Goal: Navigation & Orientation: Find specific page/section

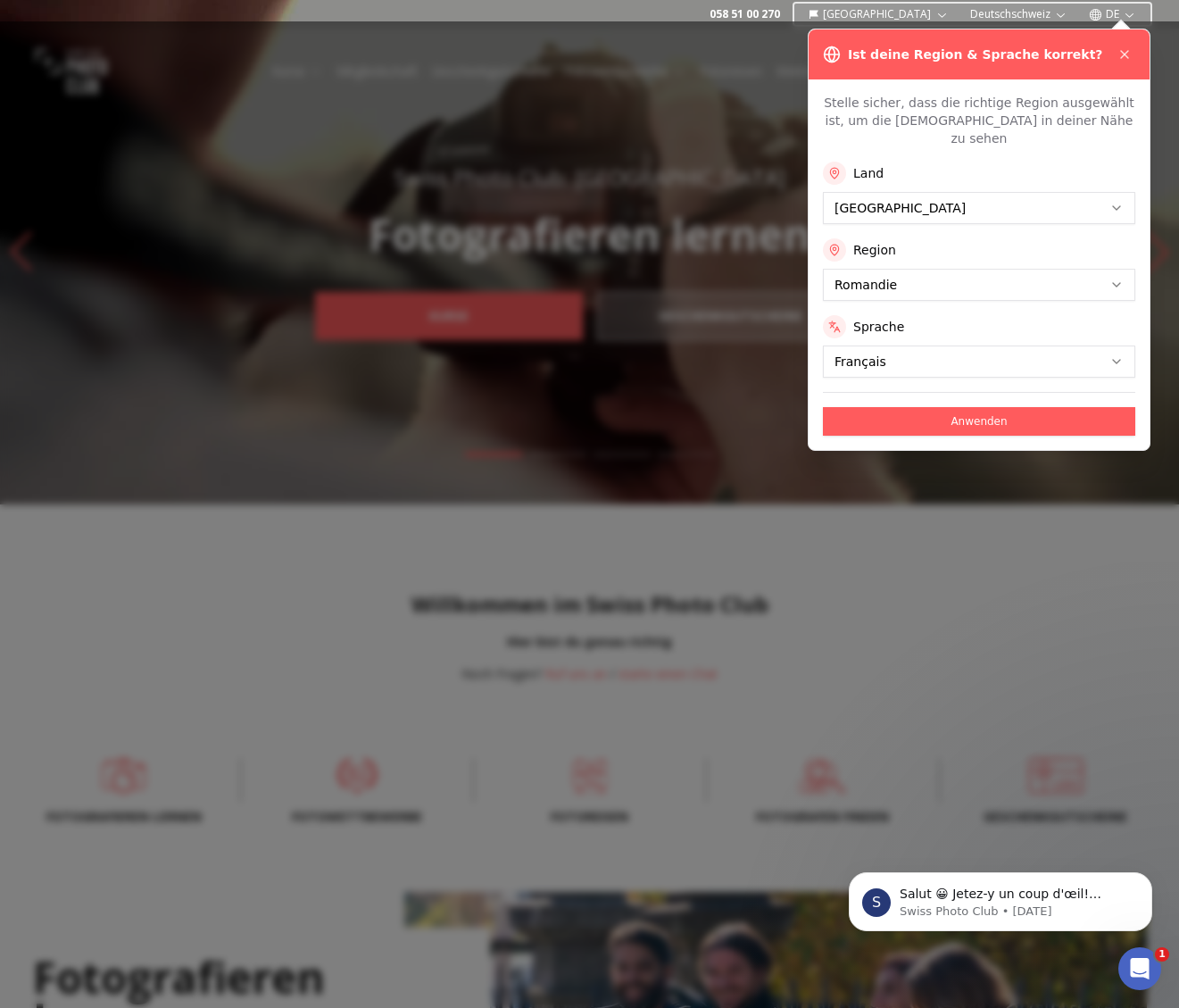
click at [984, 407] on button "Anwenden" at bounding box center [978, 422] width 313 height 29
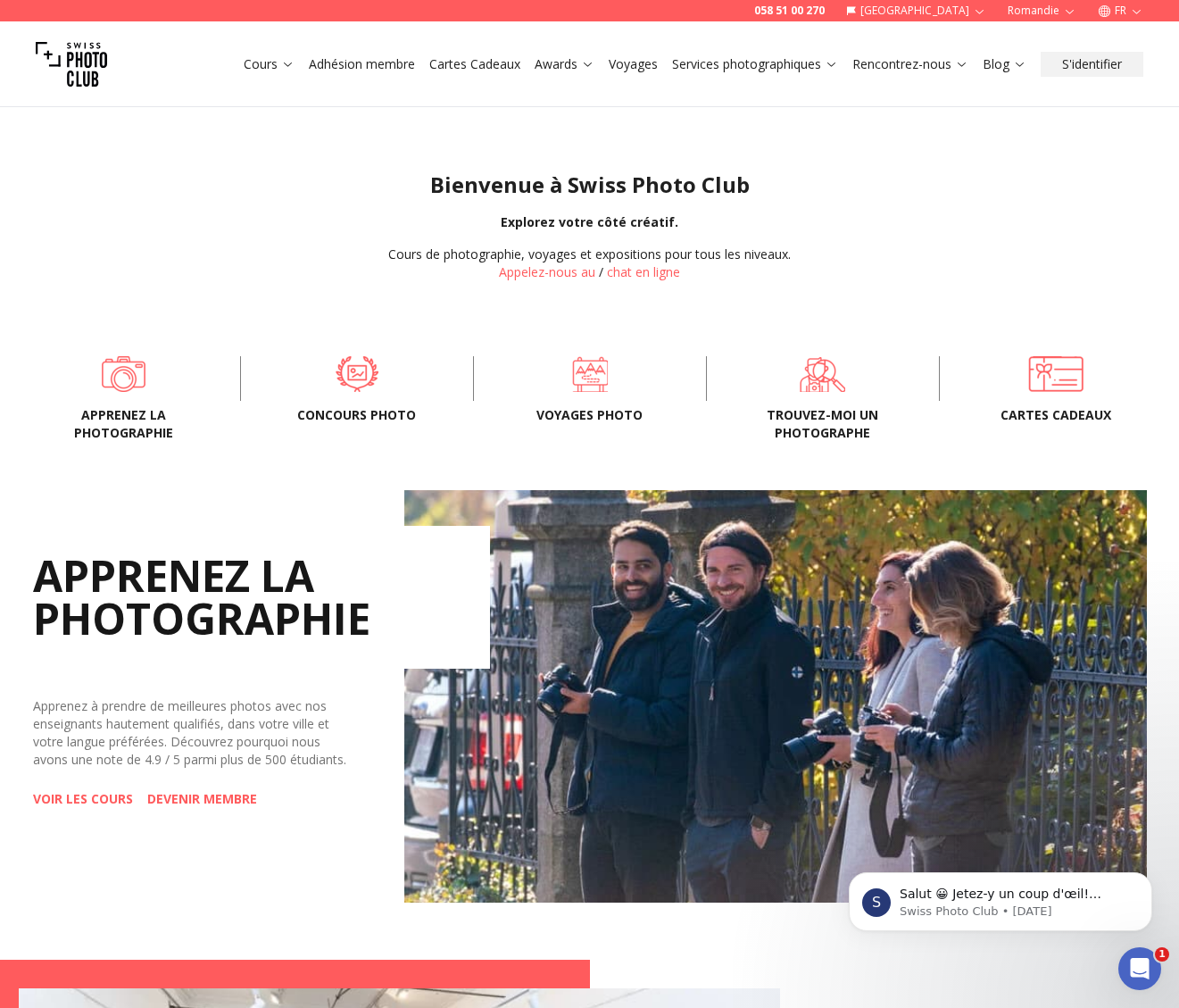
scroll to position [427, 0]
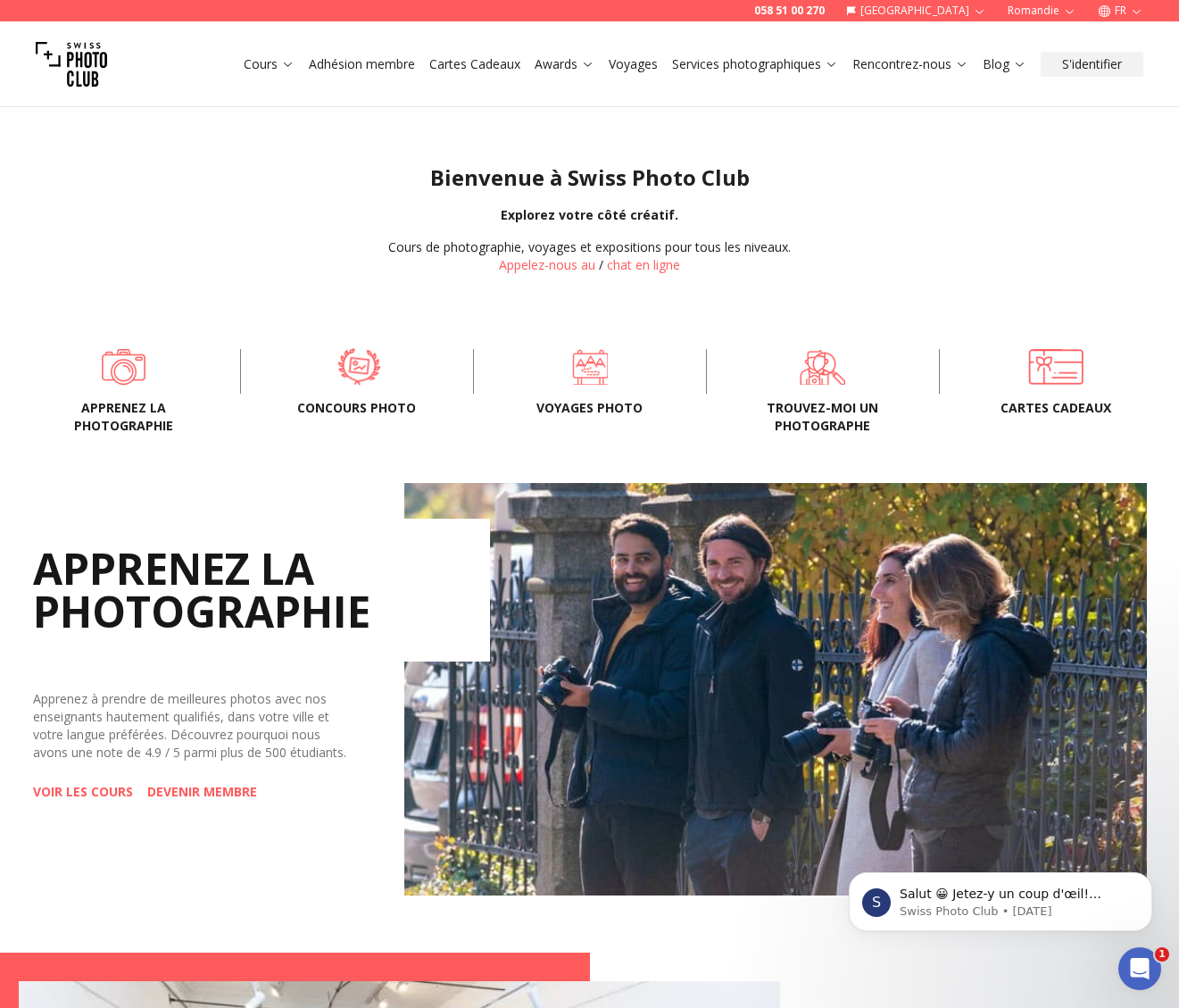
click at [355, 366] on span at bounding box center [358, 365] width 177 height 53
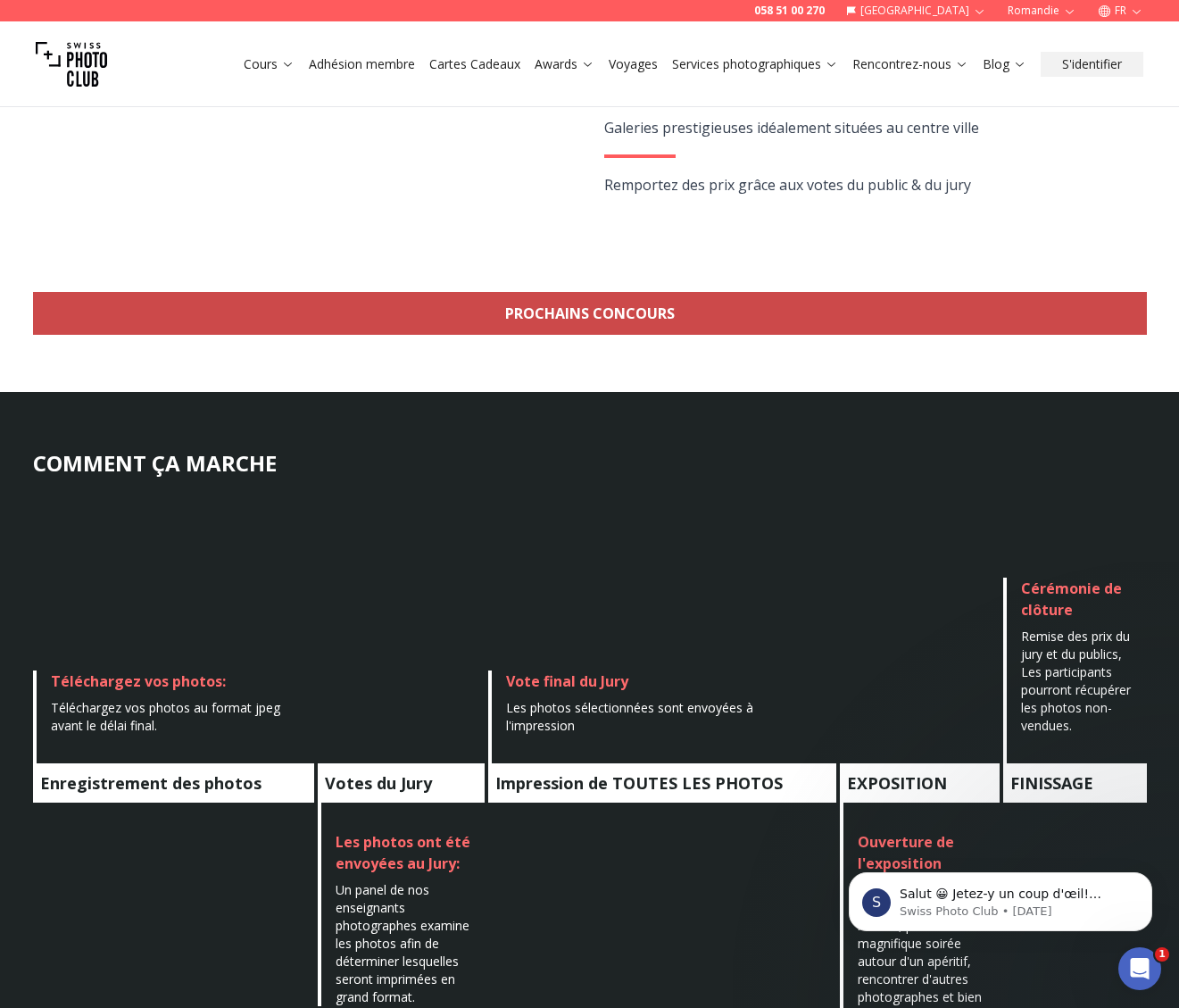
scroll to position [541, 1]
click at [574, 321] on link "Prochains concours" at bounding box center [590, 313] width 1113 height 43
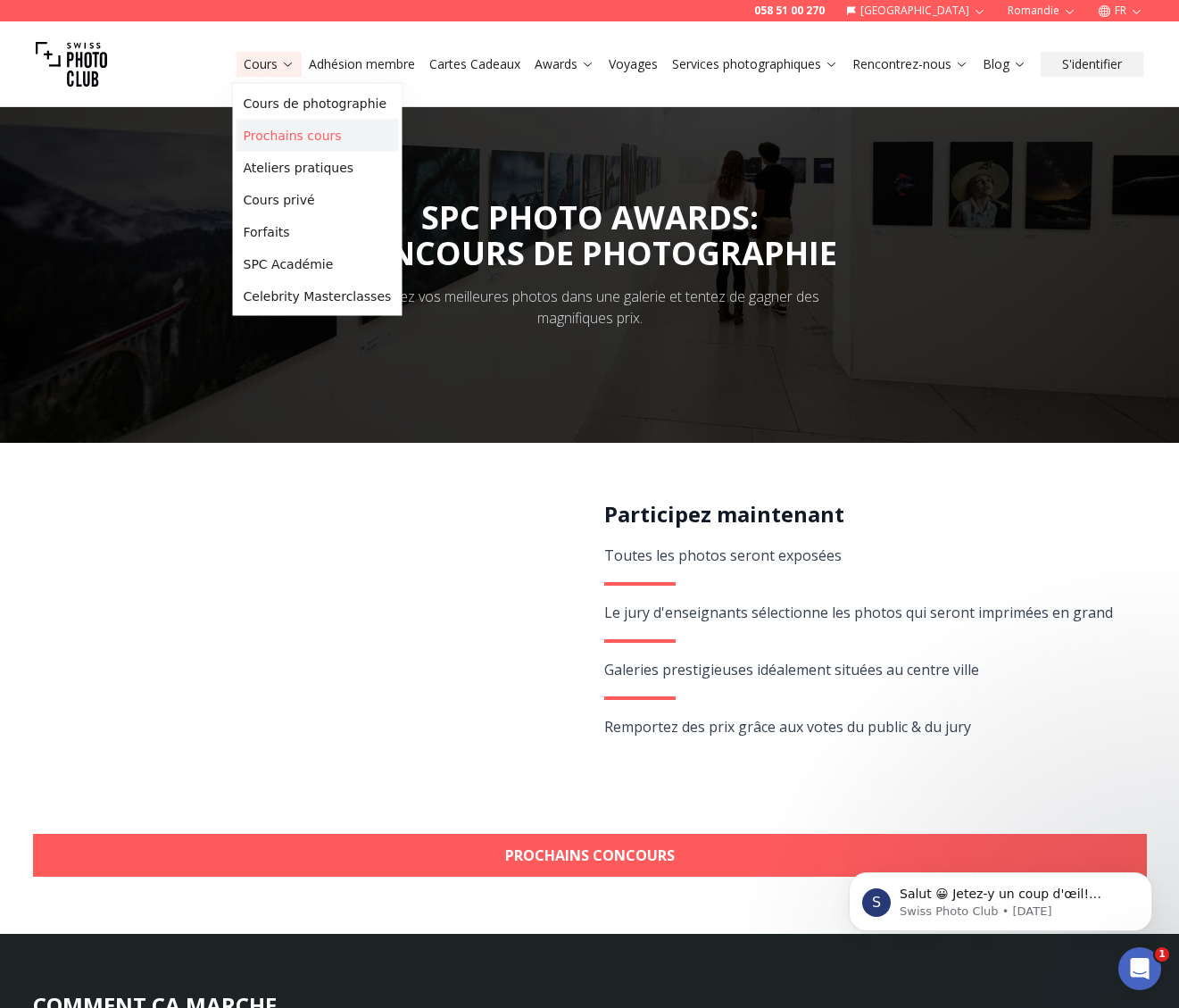
click at [286, 136] on link "Prochains cours" at bounding box center [318, 136] width 162 height 32
